Goal: Find specific page/section: Find specific page/section

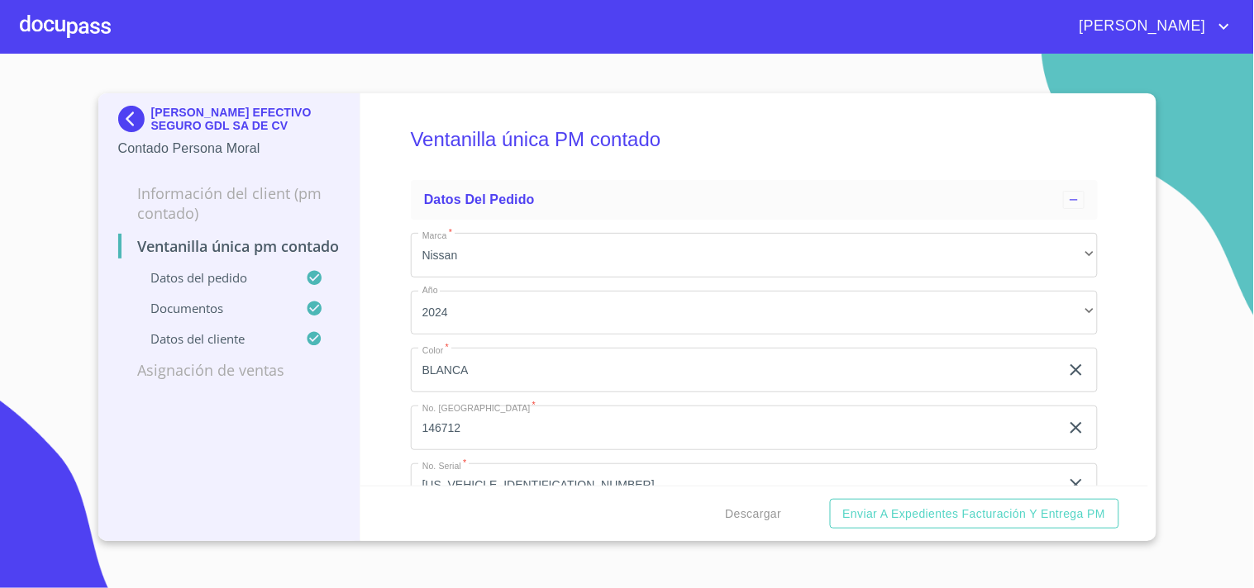
scroll to position [2111, 0]
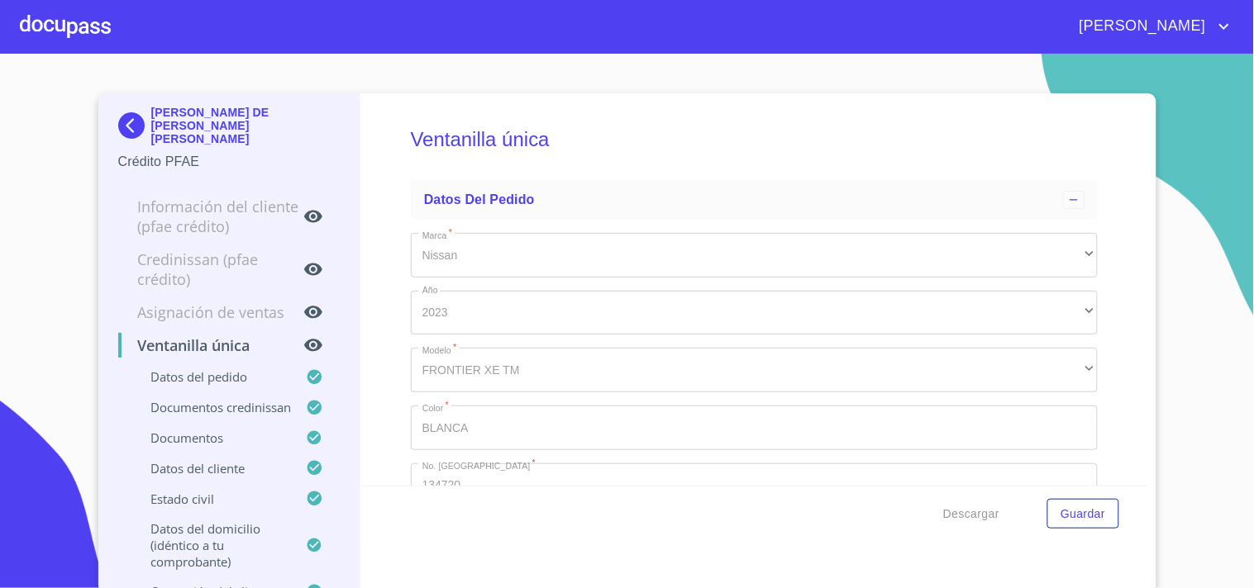
click at [87, 26] on div at bounding box center [65, 26] width 91 height 53
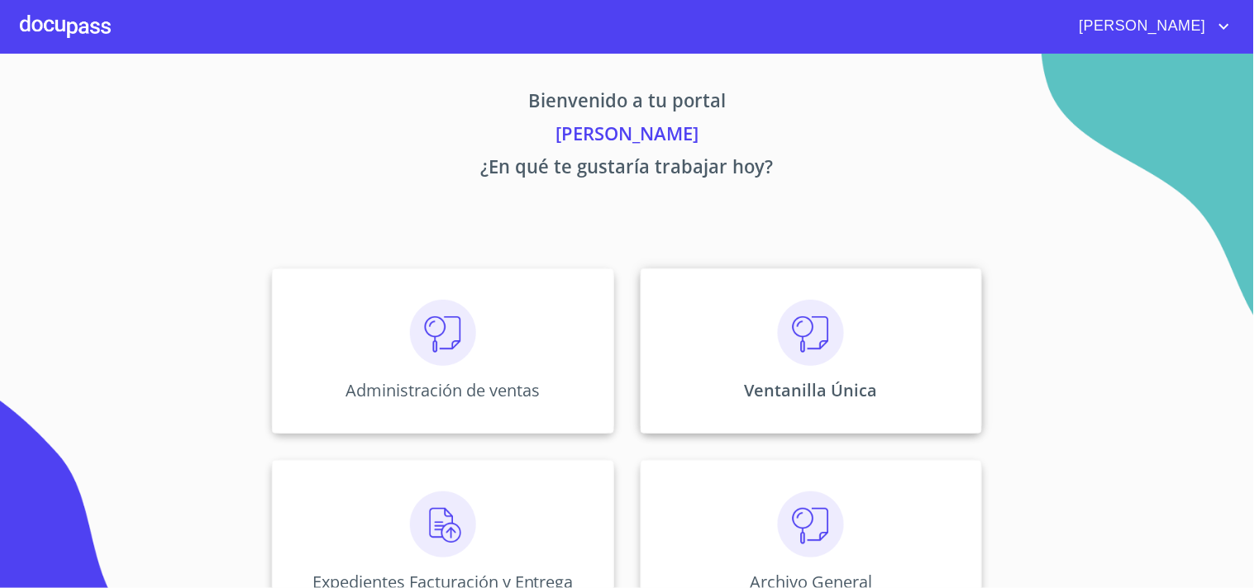
click at [819, 353] on img at bounding box center [811, 333] width 66 height 66
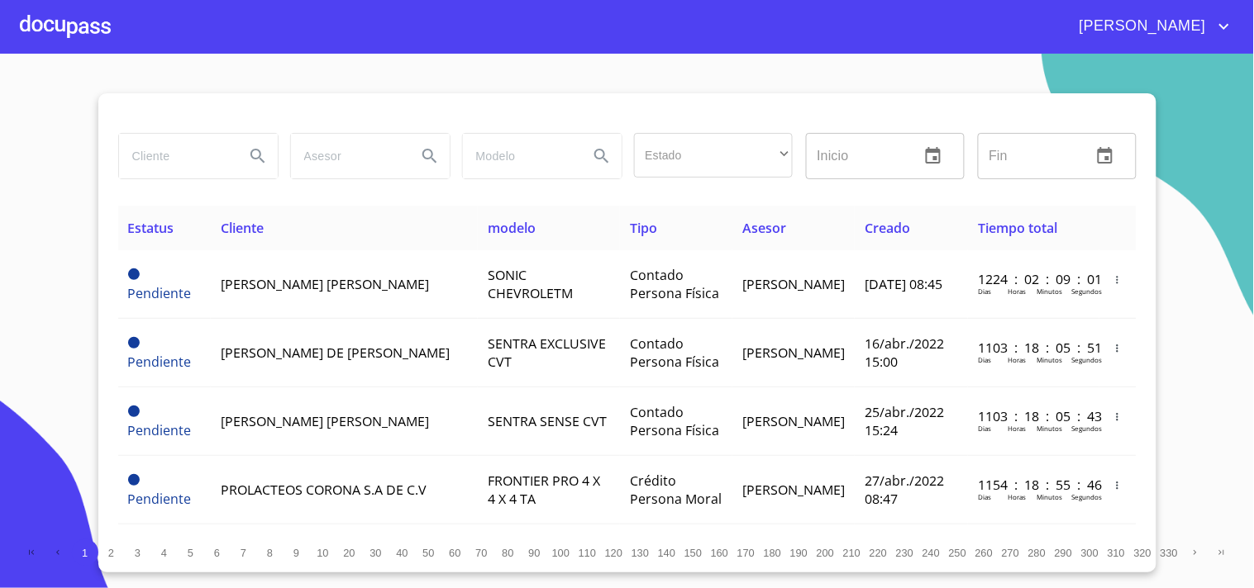
click at [197, 145] on input "search" at bounding box center [175, 156] width 112 height 45
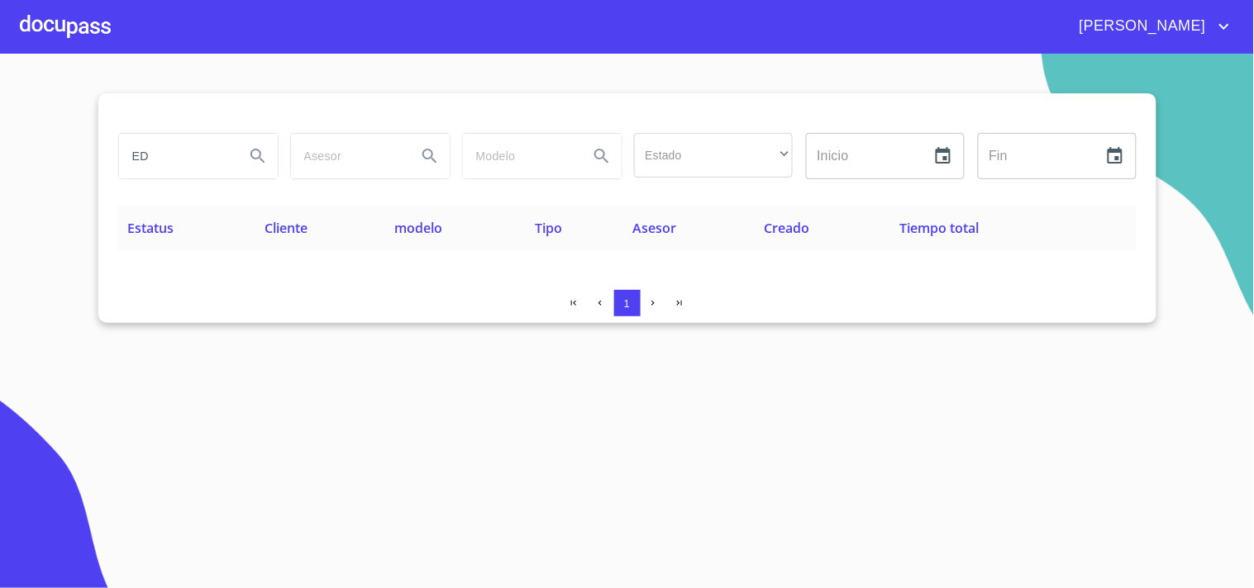
type input "E"
drag, startPoint x: 229, startPoint y: 155, endPoint x: 0, endPoint y: 265, distance: 253.9
click at [0, 259] on section "[PERSON_NAME] Estado ​ ​ Inicio ​ Fin ​ Estatus Cliente modelo Tipo Asesor Crea…" at bounding box center [627, 321] width 1254 height 535
type input "I"
type input "[PERSON_NAME]"
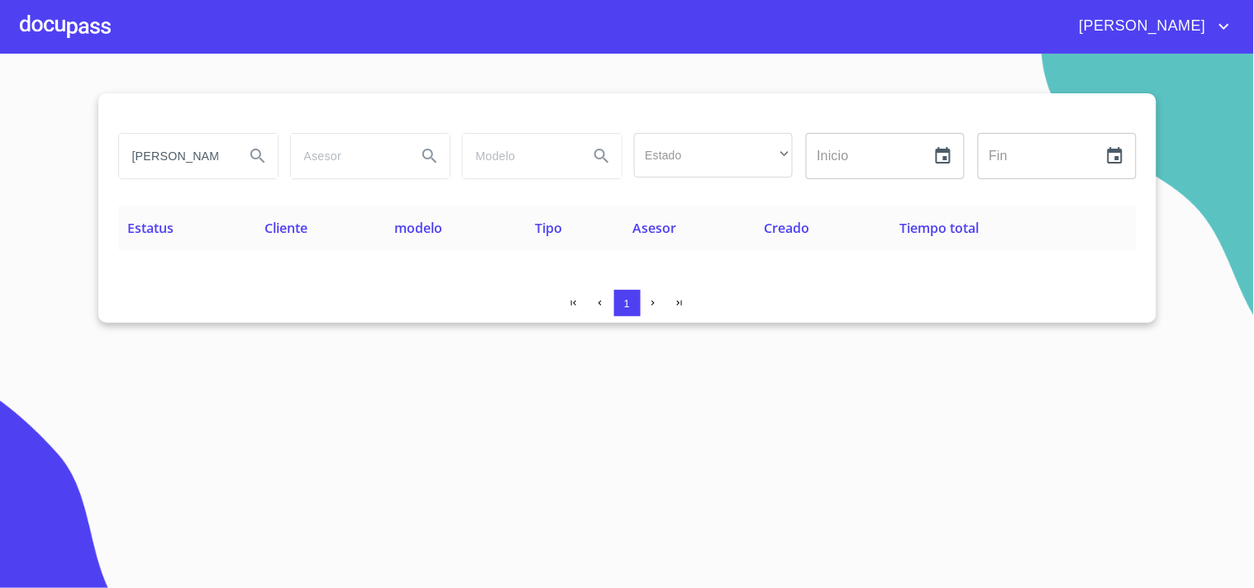
drag, startPoint x: 220, startPoint y: 164, endPoint x: 0, endPoint y: 195, distance: 222.1
click at [0, 166] on section "[PERSON_NAME] Estado ​ ​ Inicio ​ Fin ​ Estatus Cliente modelo Tipo Asesor Crea…" at bounding box center [627, 321] width 1254 height 535
type input "[PERSON_NAME]"
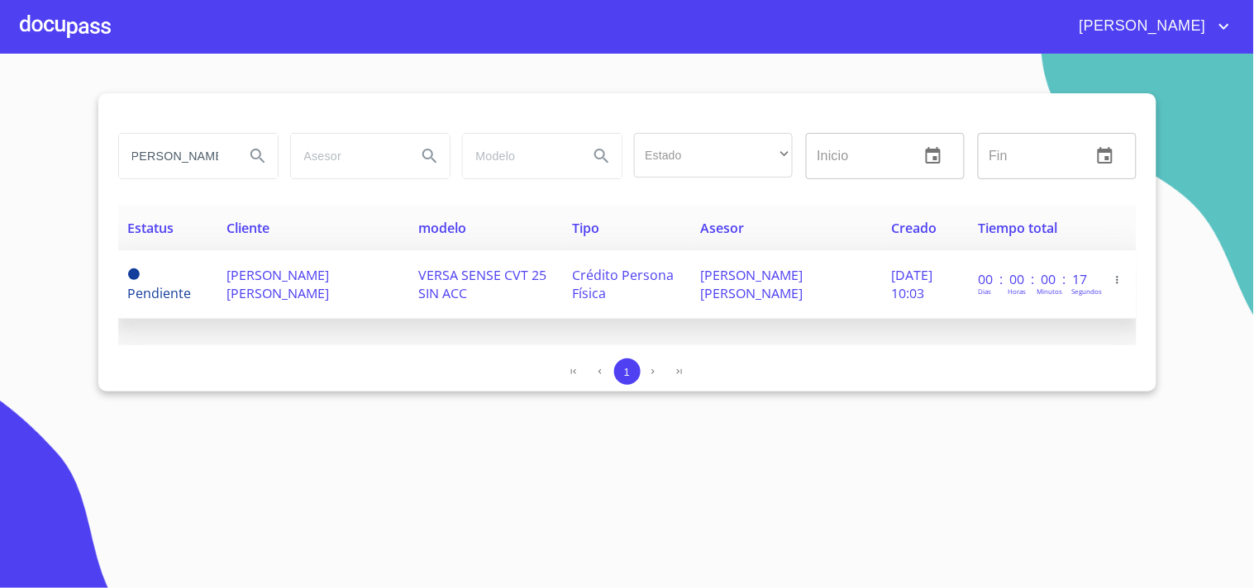
click at [492, 302] on td "VERSA SENSE CVT 25 SIN ACC" at bounding box center [485, 284] width 154 height 69
